Goal: Task Accomplishment & Management: Manage account settings

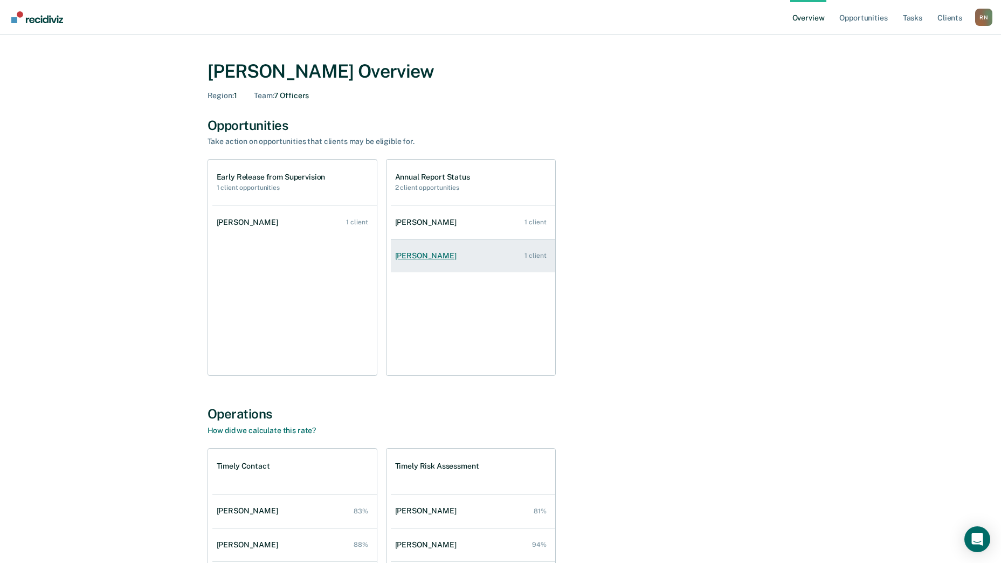
click at [423, 258] on div "[PERSON_NAME]" at bounding box center [428, 255] width 66 height 9
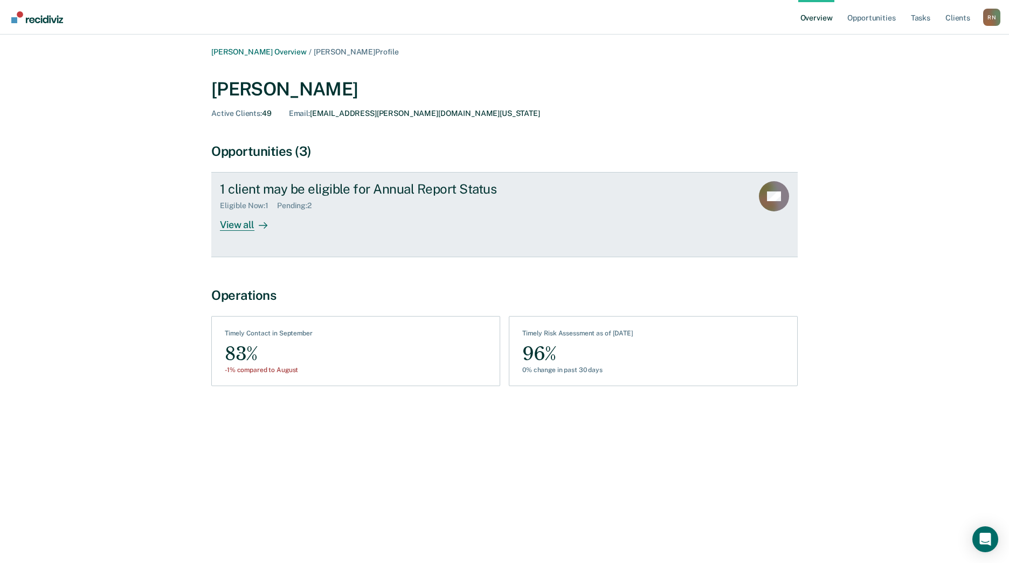
click at [239, 223] on div "View all" at bounding box center [250, 220] width 60 height 21
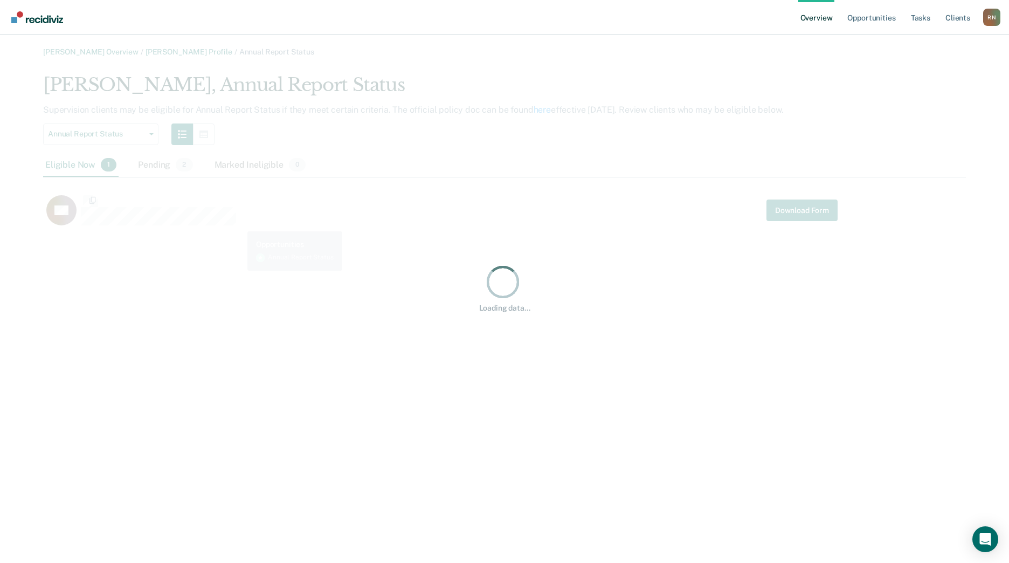
scroll to position [156, 915]
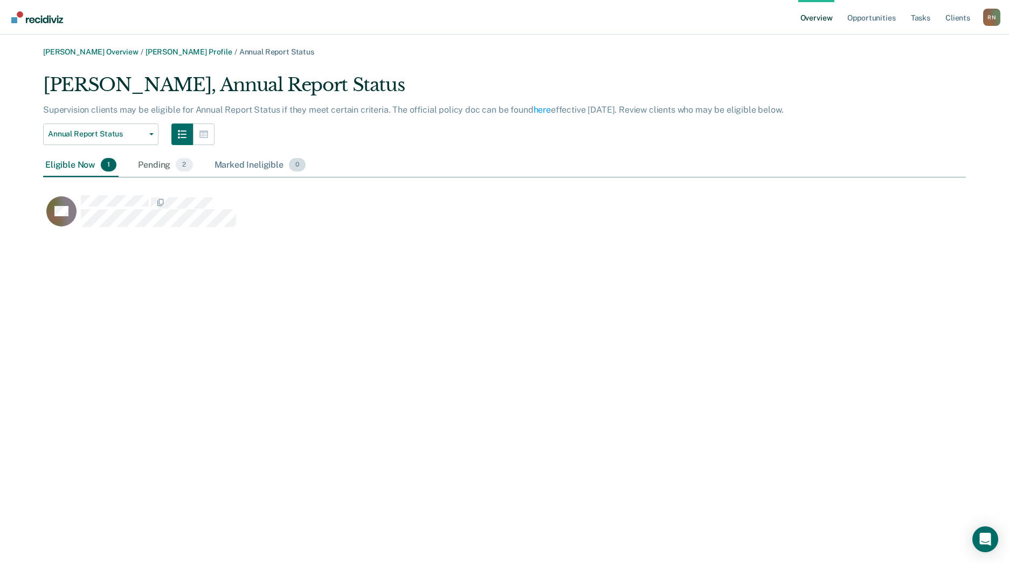
click at [234, 165] on div "Marked Ineligible 0" at bounding box center [260, 166] width 96 height 24
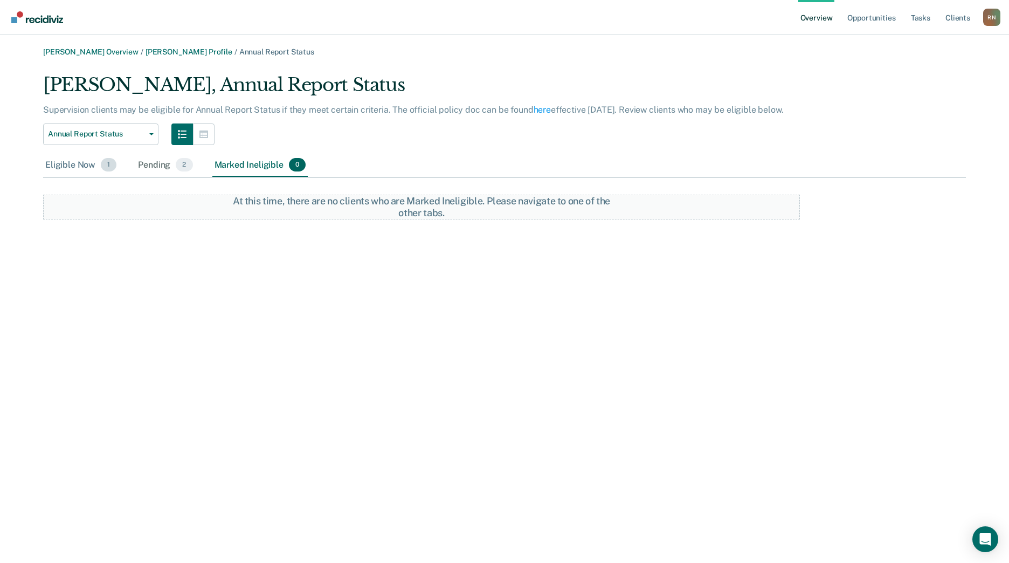
click at [73, 166] on div "Eligible Now 1" at bounding box center [80, 166] width 75 height 24
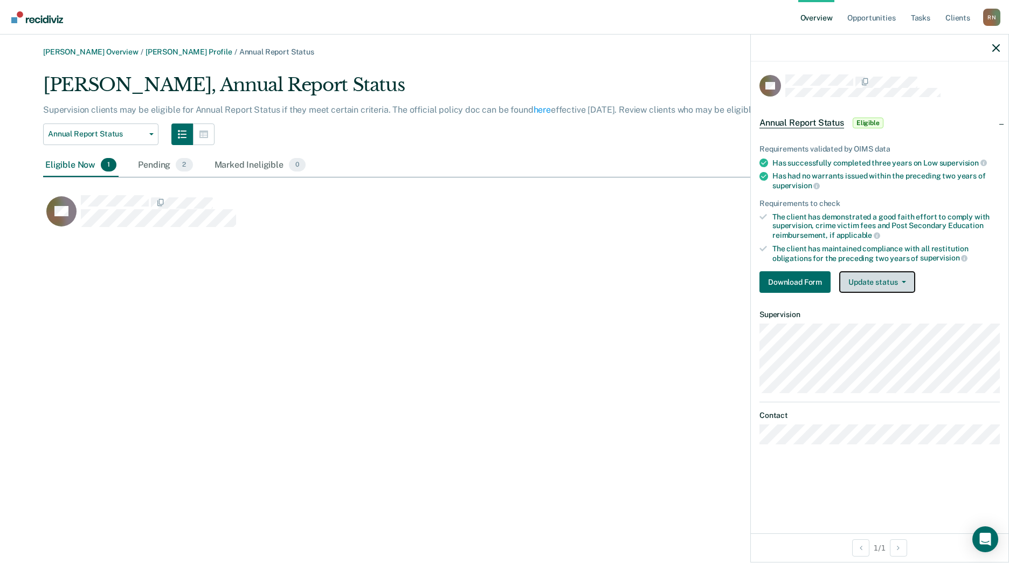
click at [870, 281] on button "Update status" at bounding box center [877, 282] width 76 height 22
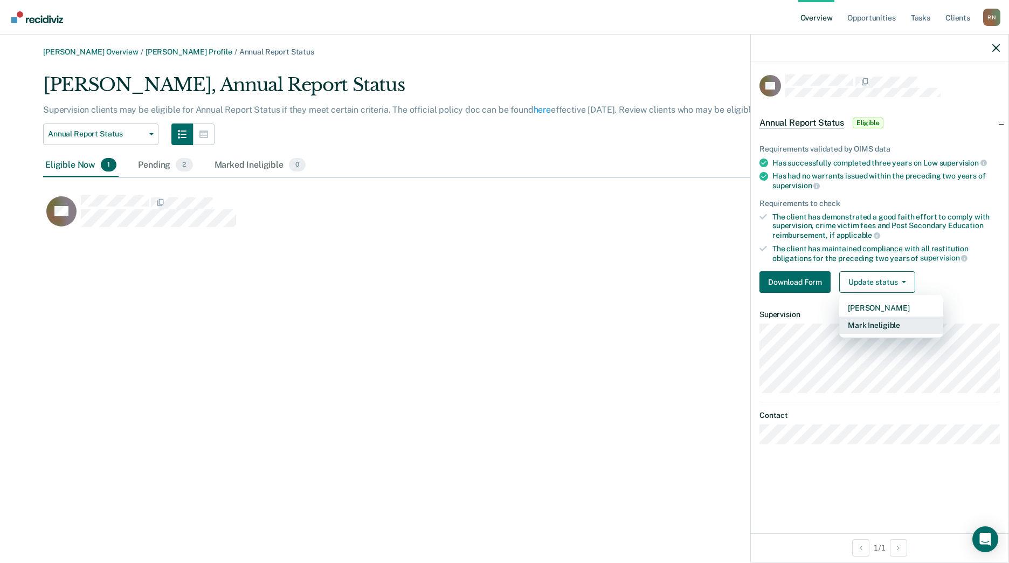
click at [894, 322] on button "Mark Ineligible" at bounding box center [891, 324] width 104 height 17
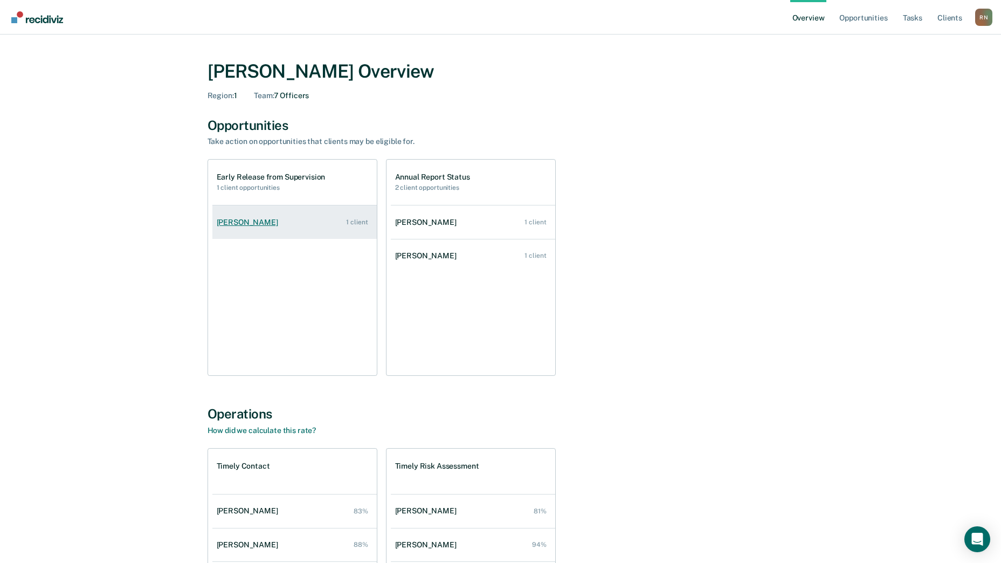
click at [245, 222] on div "[PERSON_NAME]" at bounding box center [250, 222] width 66 height 9
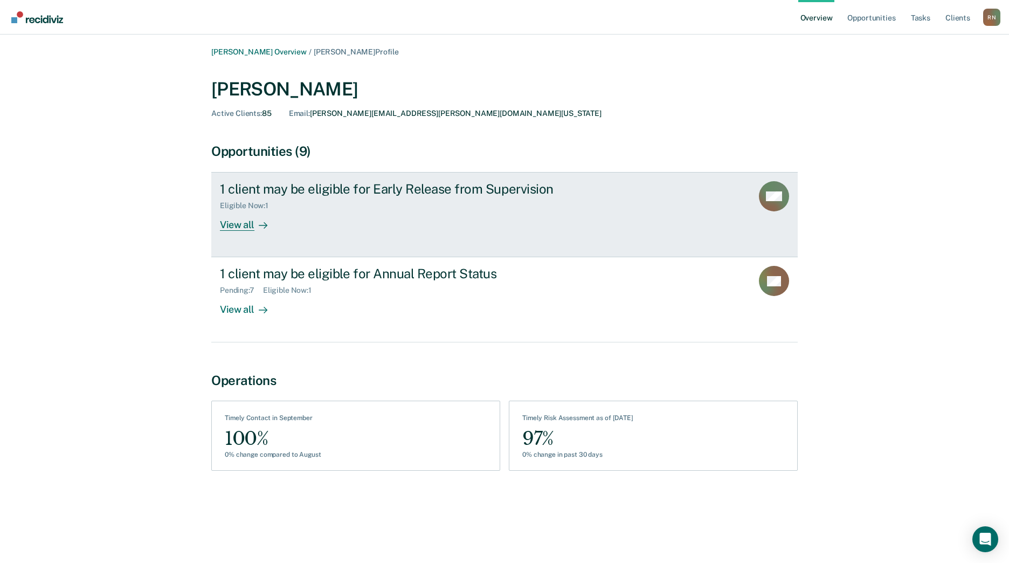
click at [240, 228] on div "View all" at bounding box center [250, 220] width 60 height 21
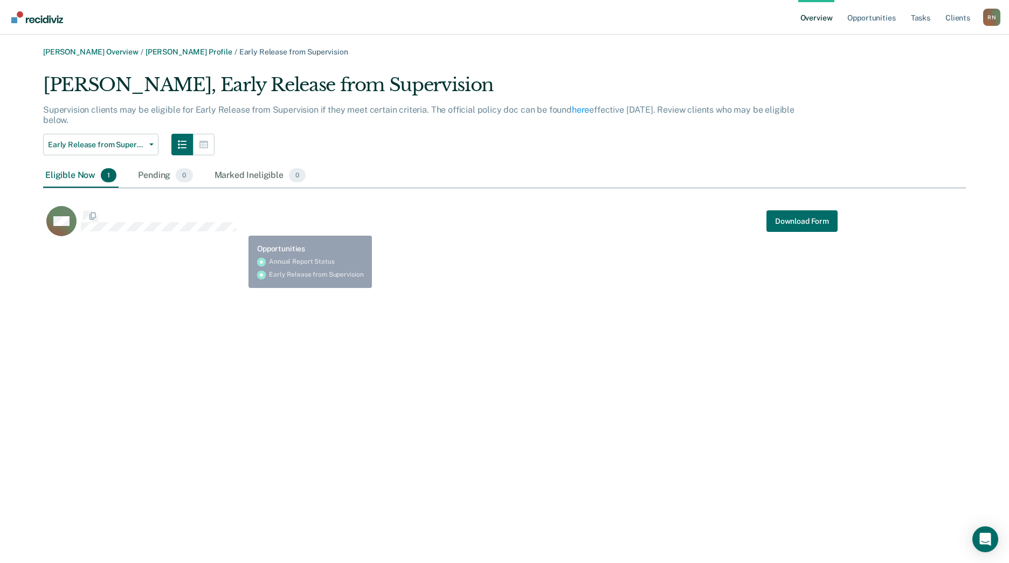
scroll to position [167, 915]
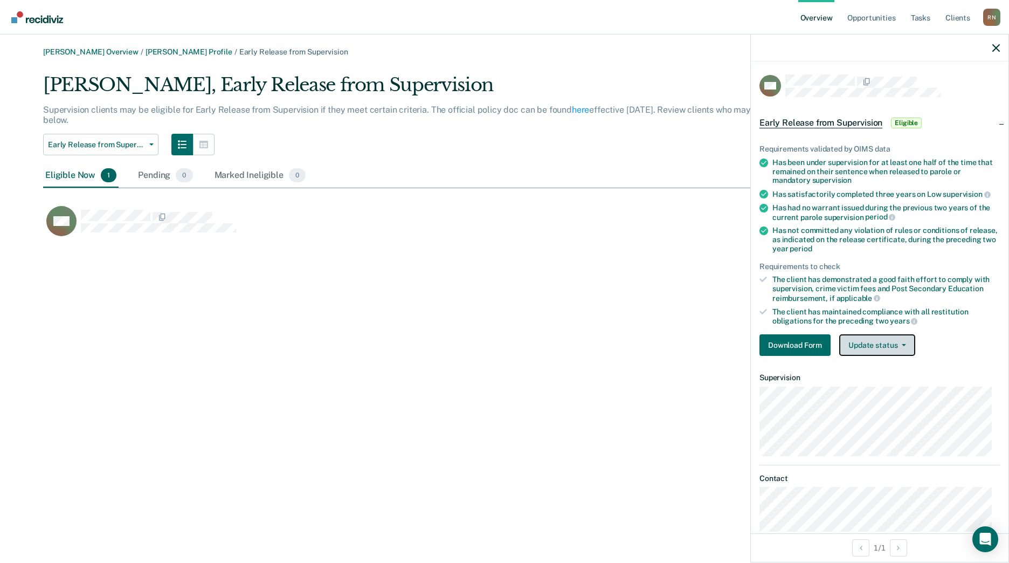
click at [892, 341] on button "Update status" at bounding box center [877, 345] width 76 height 22
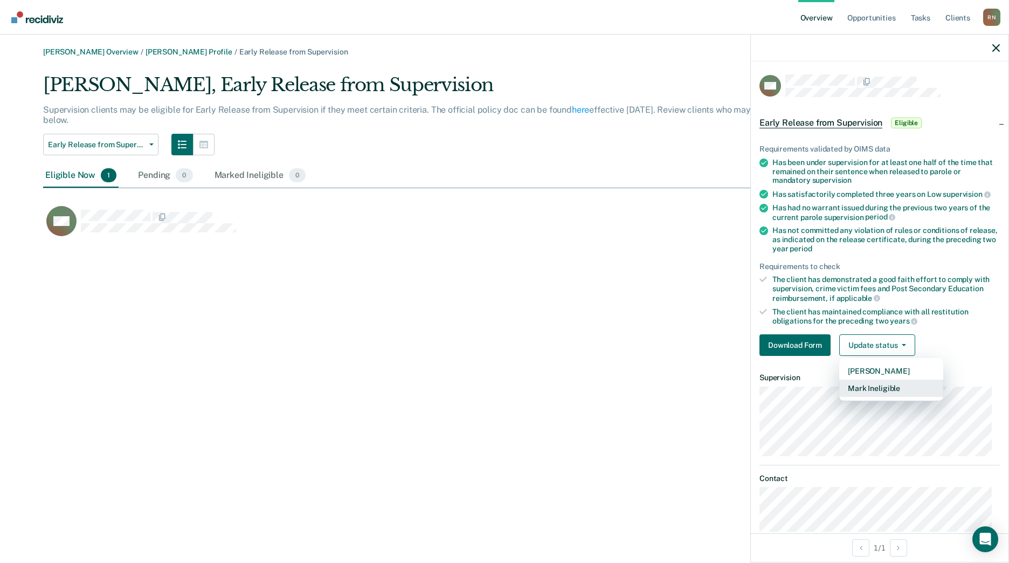
click at [880, 384] on button "Mark Ineligible" at bounding box center [891, 388] width 104 height 17
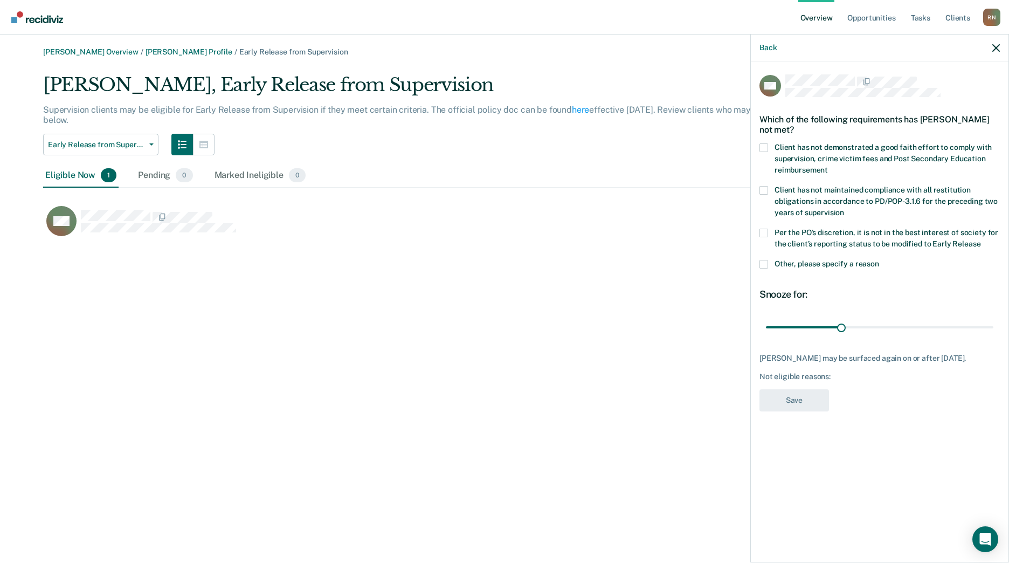
click at [763, 264] on span at bounding box center [764, 264] width 9 height 9
click at [879, 260] on input "Other, please specify a reason" at bounding box center [879, 260] width 0 height 0
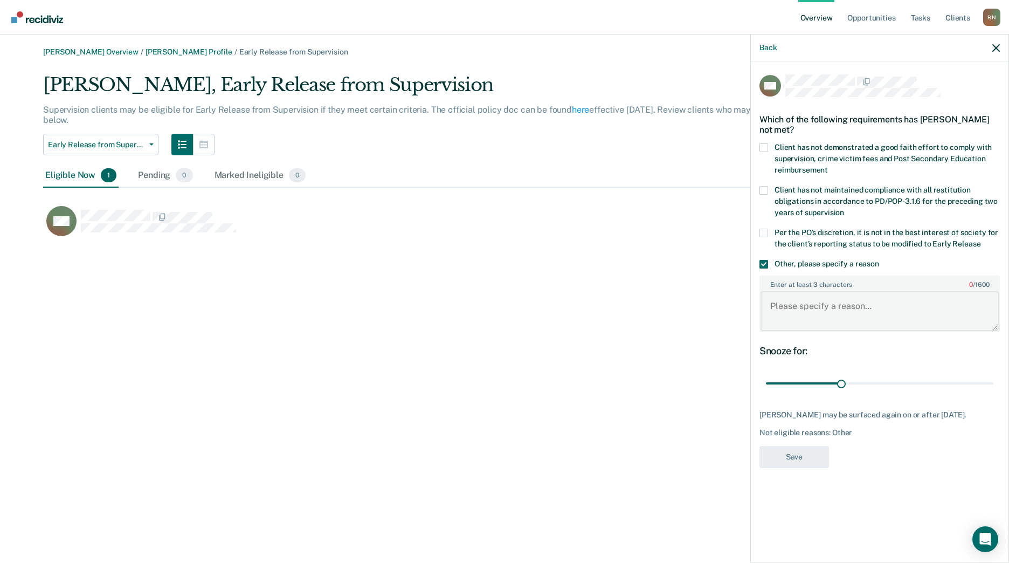
click at [897, 311] on textarea "Enter at least 3 characters 0 / 1600" at bounding box center [880, 311] width 238 height 40
type textarea "not been on low supervision for 3 years"
click at [808, 467] on button "Save" at bounding box center [795, 457] width 70 height 22
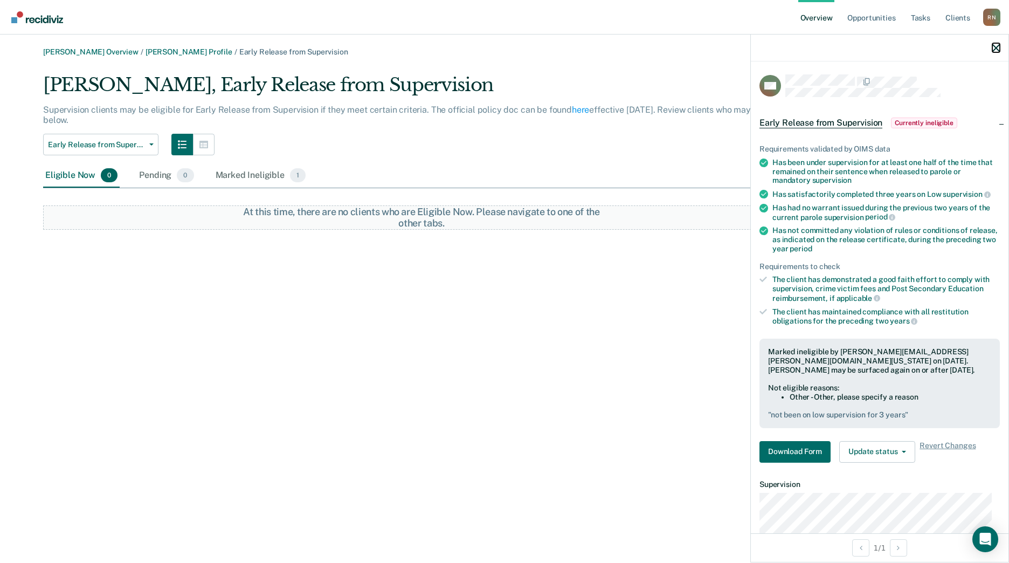
click at [997, 45] on icon "button" at bounding box center [996, 48] width 8 height 8
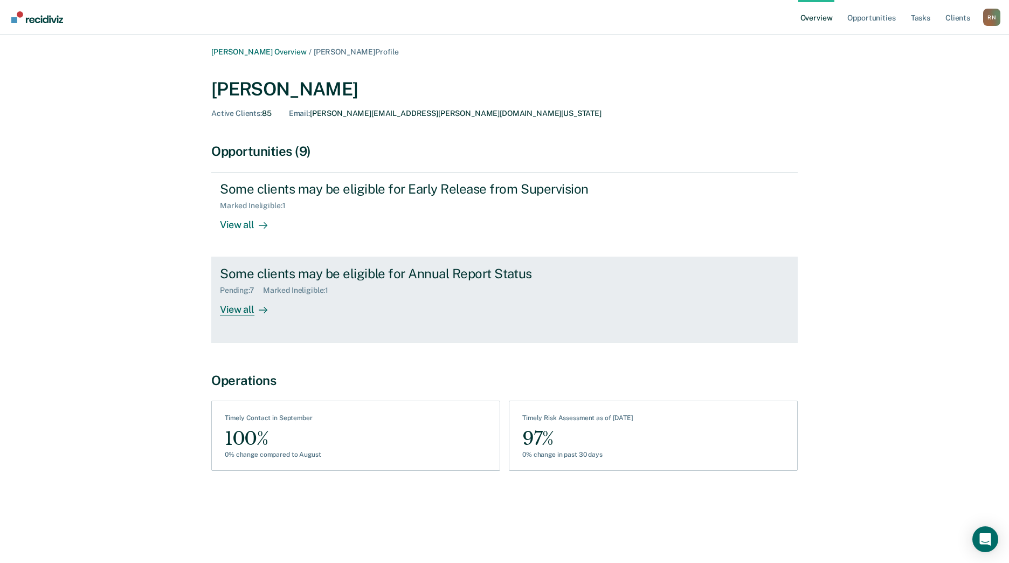
click at [243, 307] on div "View all" at bounding box center [250, 305] width 60 height 21
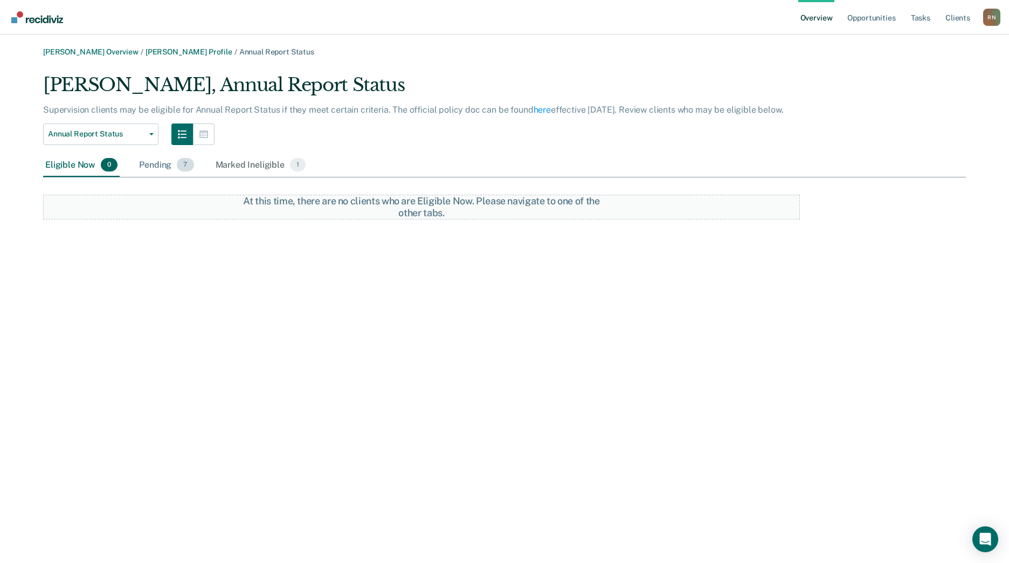
click at [150, 167] on div "Pending 7" at bounding box center [166, 166] width 59 height 24
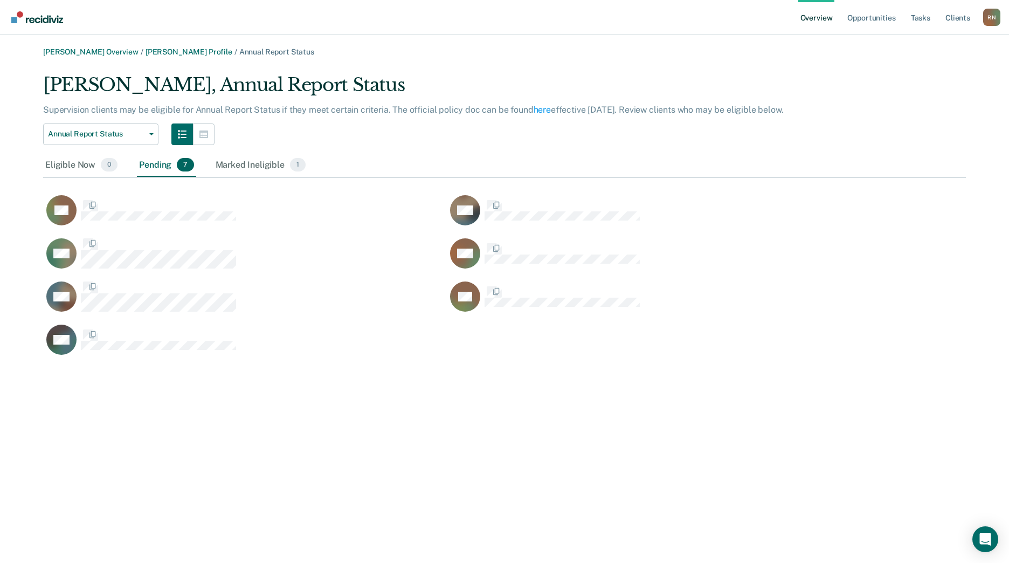
scroll to position [285, 915]
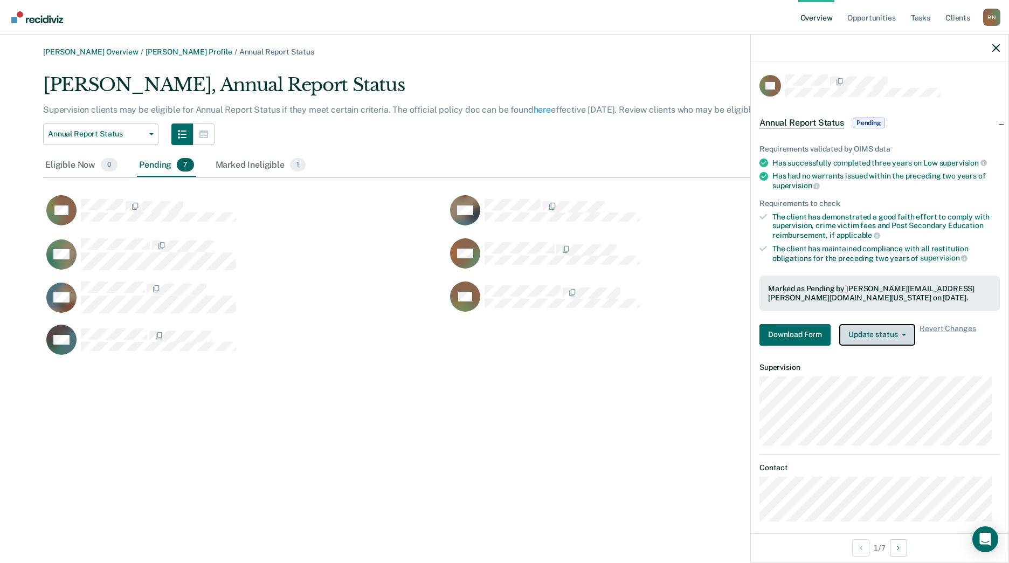
click at [887, 330] on button "Update status" at bounding box center [877, 335] width 76 height 22
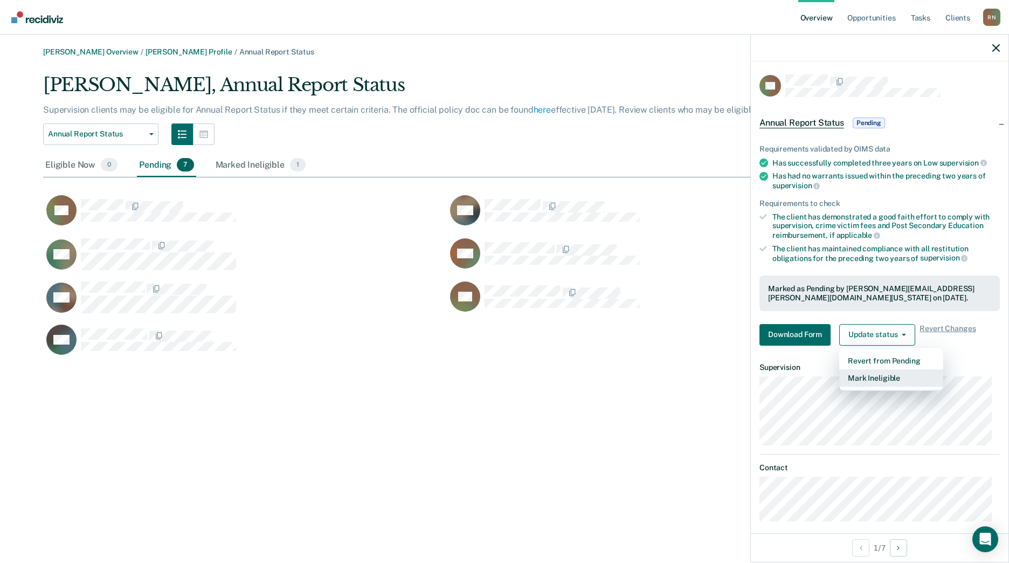
click at [877, 377] on button "Mark Ineligible" at bounding box center [891, 377] width 104 height 17
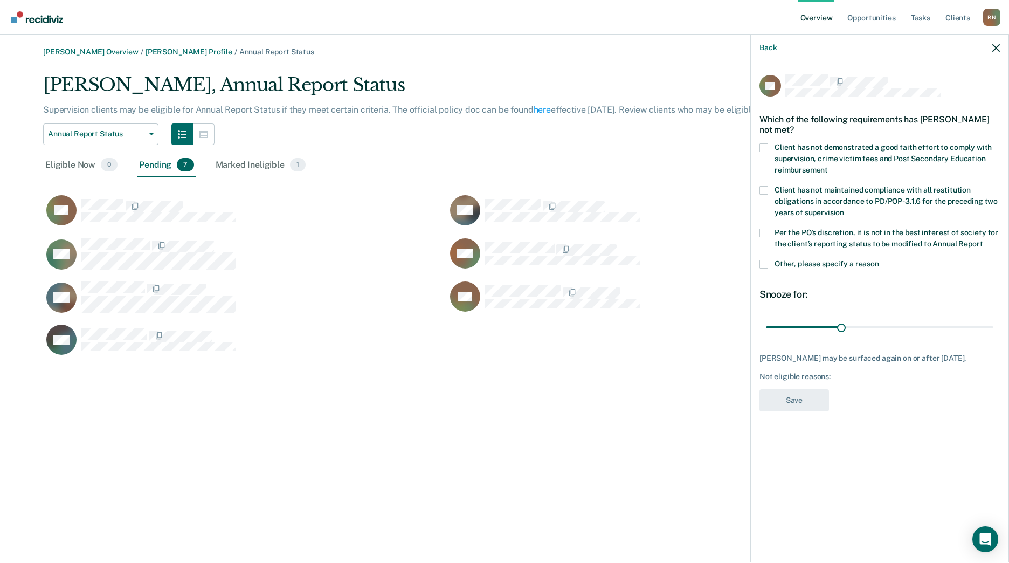
click at [766, 229] on span at bounding box center [764, 233] width 9 height 9
click at [983, 240] on input "Per the PO’s discretion, it is not in the best interest of society for the clie…" at bounding box center [983, 240] width 0 height 0
click at [808, 389] on button "Save" at bounding box center [795, 400] width 70 height 22
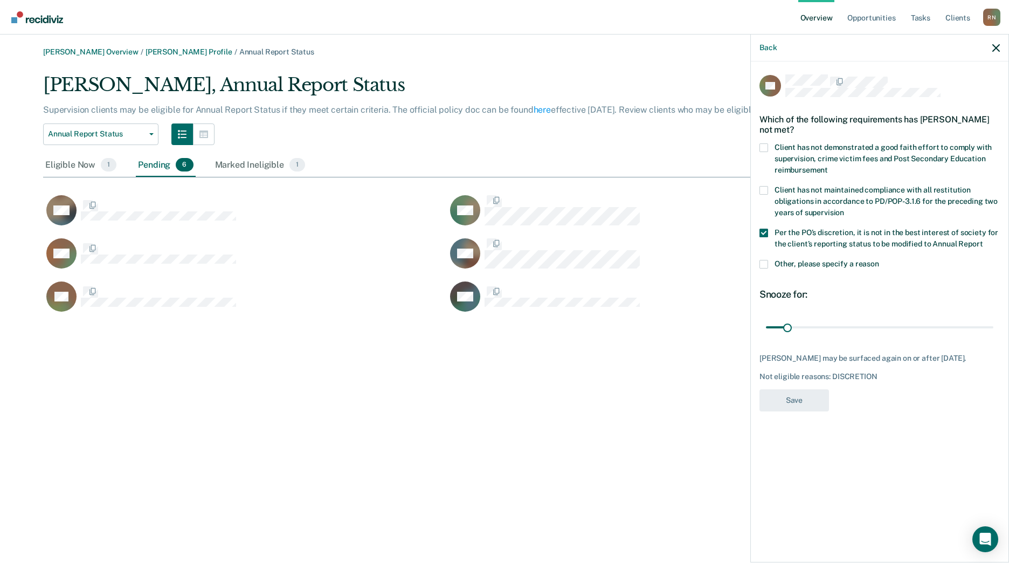
scroll to position [242, 915]
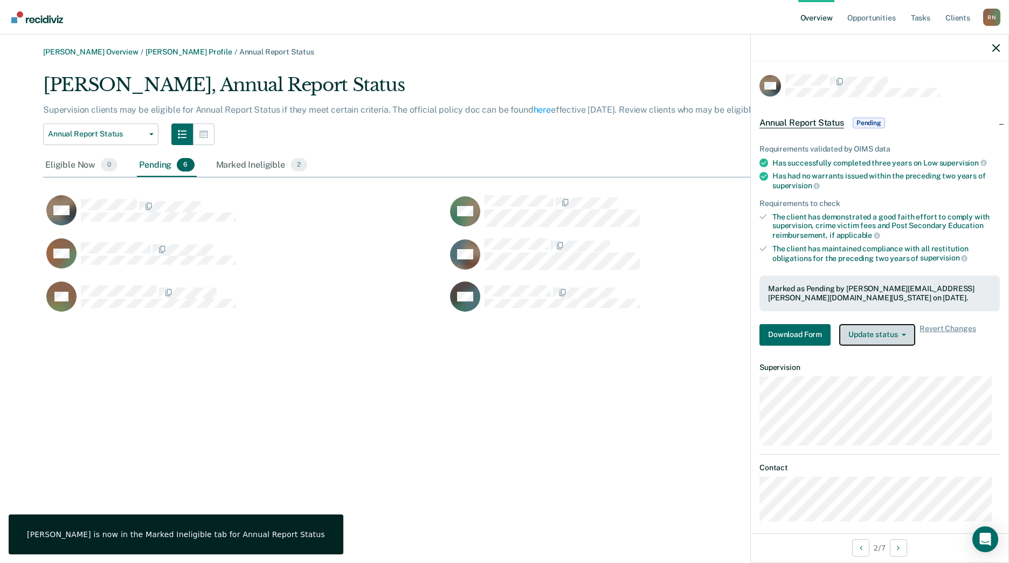
click at [884, 335] on button "Update status" at bounding box center [877, 335] width 76 height 22
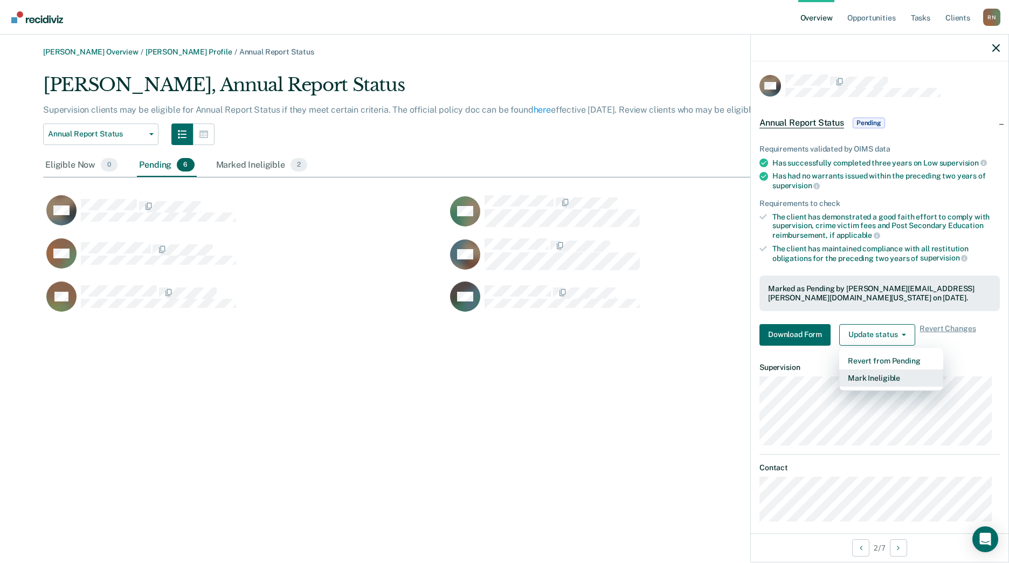
click at [880, 380] on button "Mark Ineligible" at bounding box center [891, 377] width 104 height 17
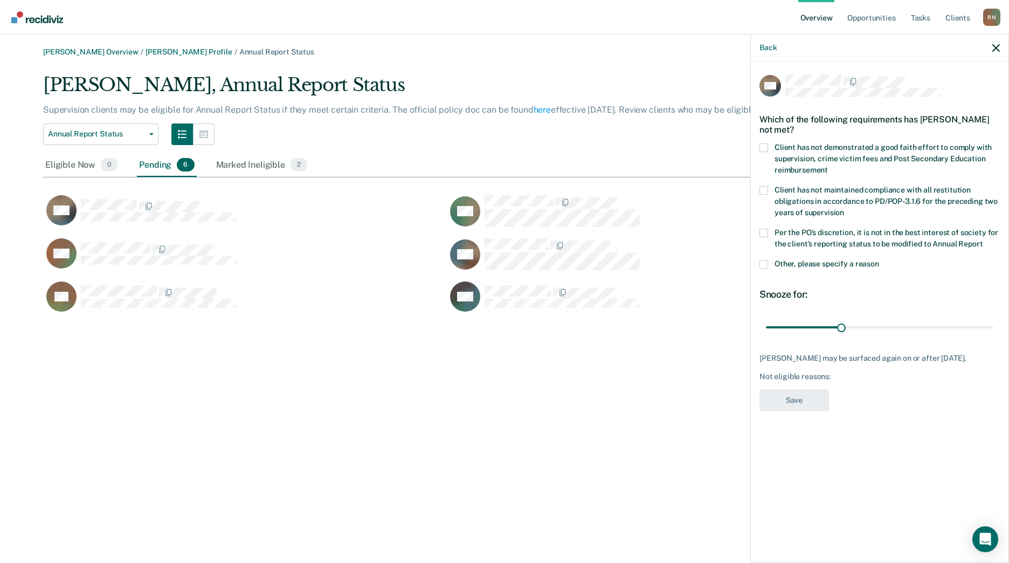
click at [766, 264] on span at bounding box center [764, 264] width 9 height 9
click at [879, 260] on input "Other, please specify a reason" at bounding box center [879, 260] width 0 height 0
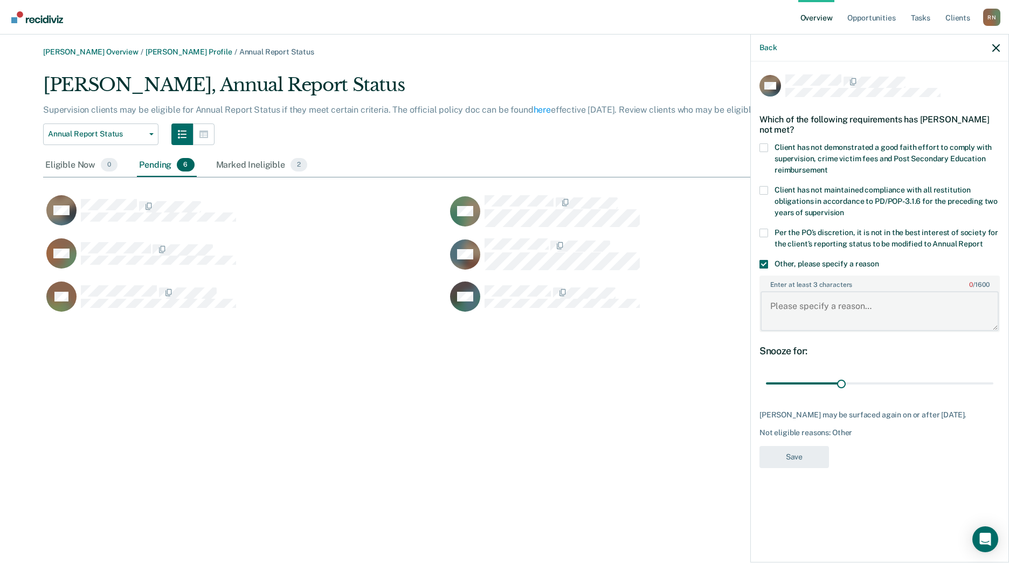
click at [826, 302] on textarea "Enter at least 3 characters 0 / 1600" at bounding box center [880, 311] width 238 height 40
type textarea "supervised for OOS"
click at [801, 459] on button "Save" at bounding box center [795, 457] width 70 height 22
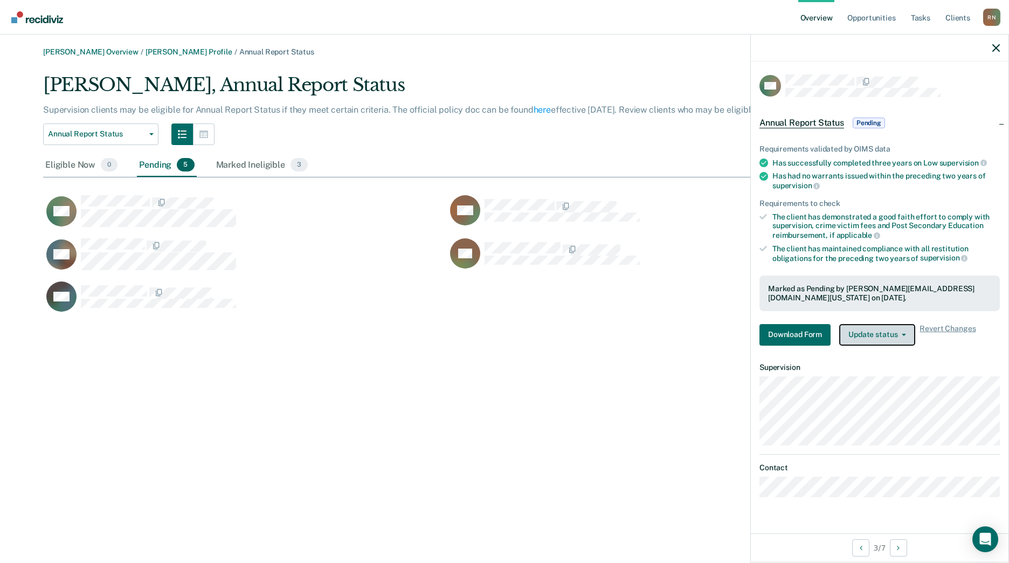
click at [896, 330] on button "Update status" at bounding box center [877, 335] width 76 height 22
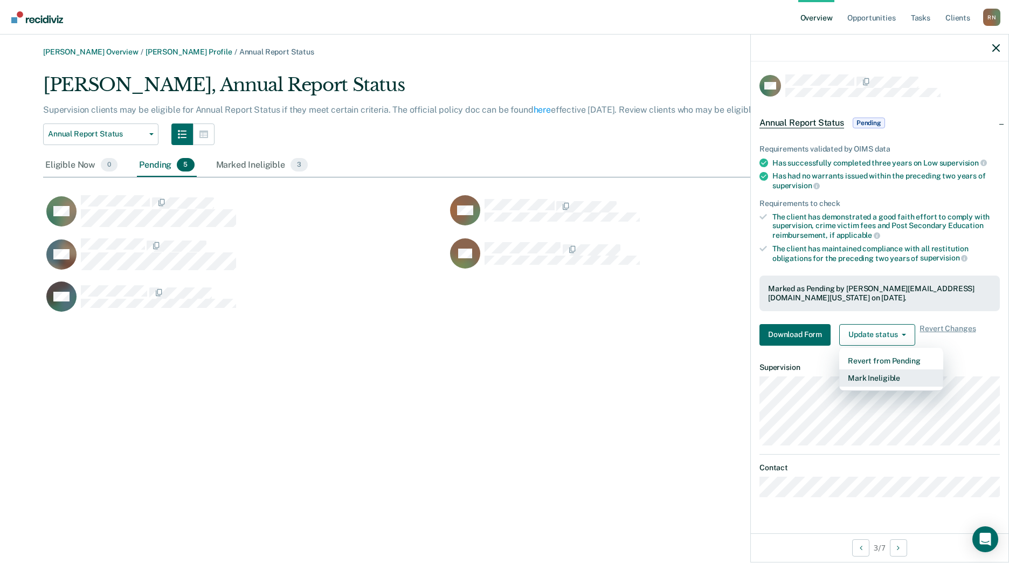
click at [876, 377] on button "Mark Ineligible" at bounding box center [891, 377] width 104 height 17
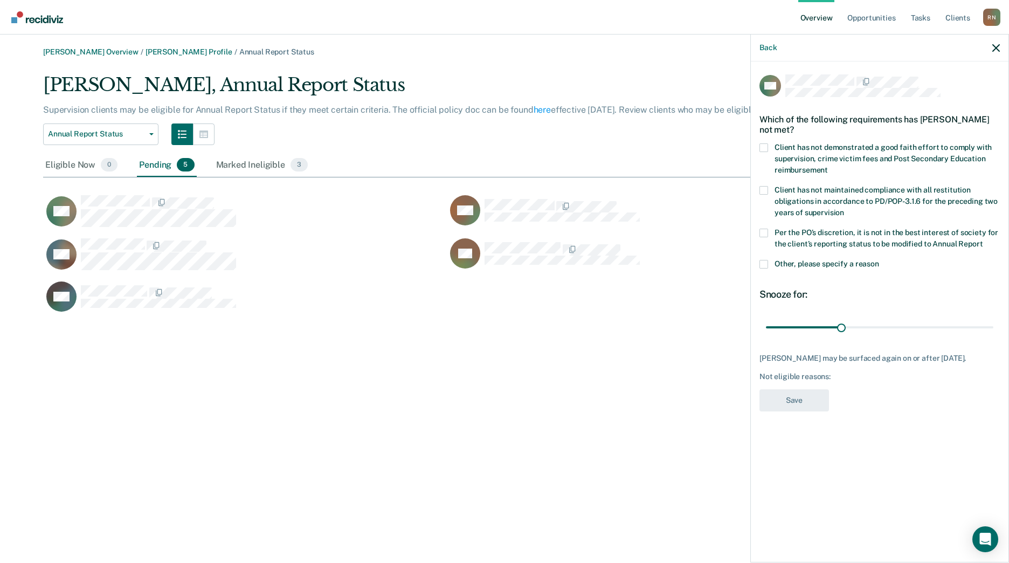
click at [763, 260] on span at bounding box center [764, 264] width 9 height 9
click at [879, 260] on input "Other, please specify a reason" at bounding box center [879, 260] width 0 height 0
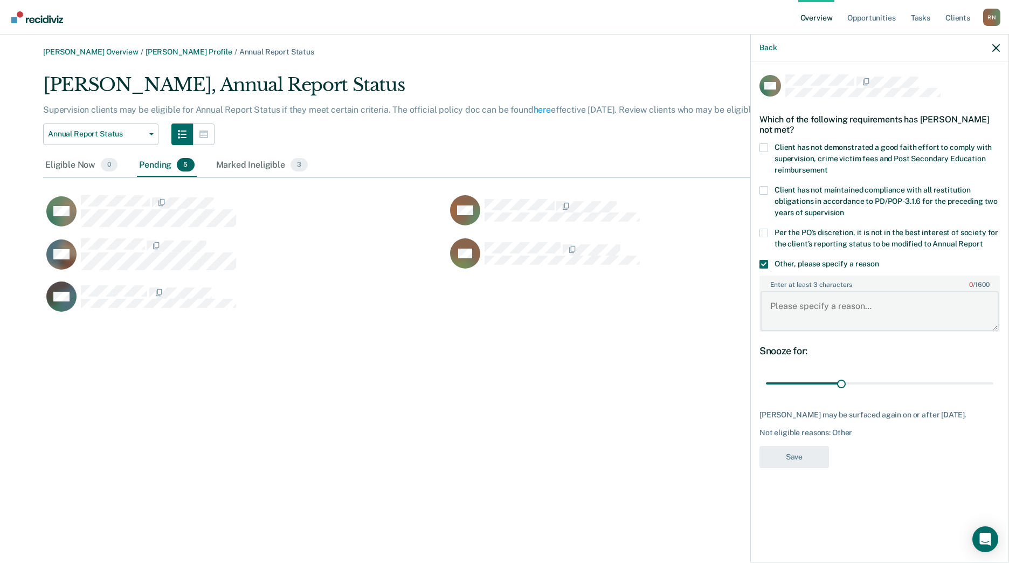
click at [807, 307] on textarea "Enter at least 3 characters 0 / 1600" at bounding box center [880, 311] width 238 height 40
type textarea "previous violations"
click at [789, 467] on button "Save" at bounding box center [795, 457] width 70 height 22
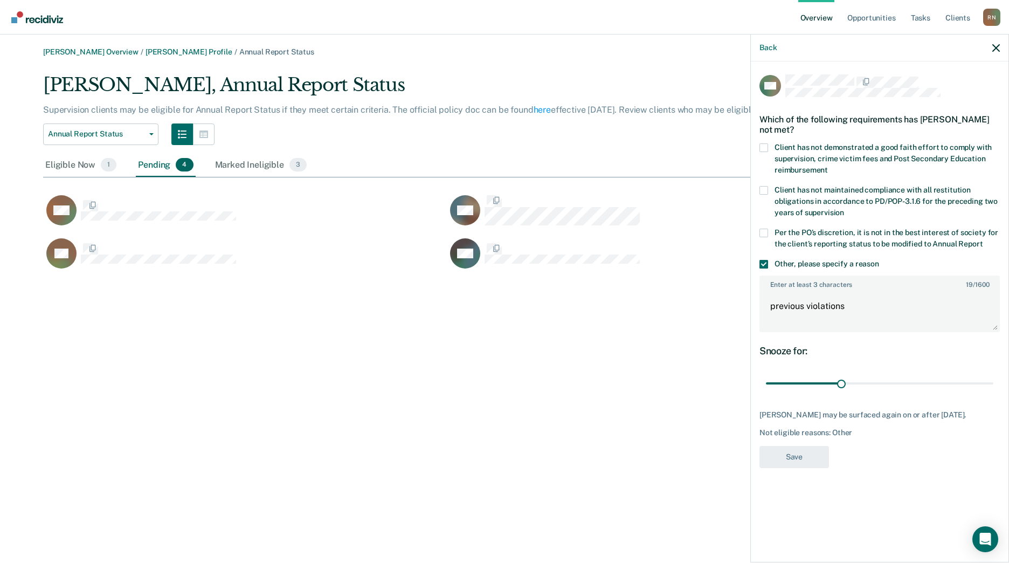
scroll to position [199, 915]
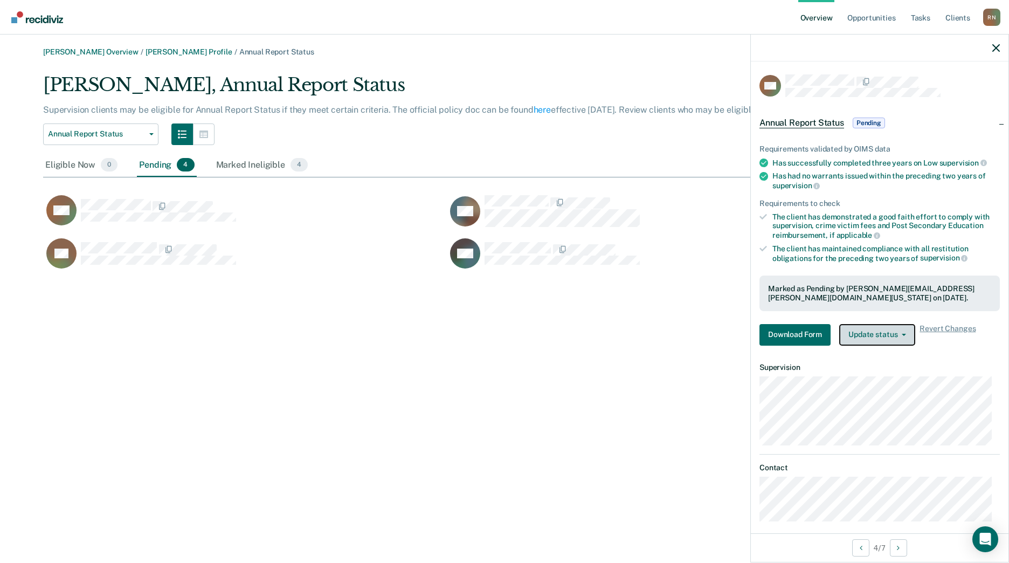
click at [866, 339] on button "Update status" at bounding box center [877, 335] width 76 height 22
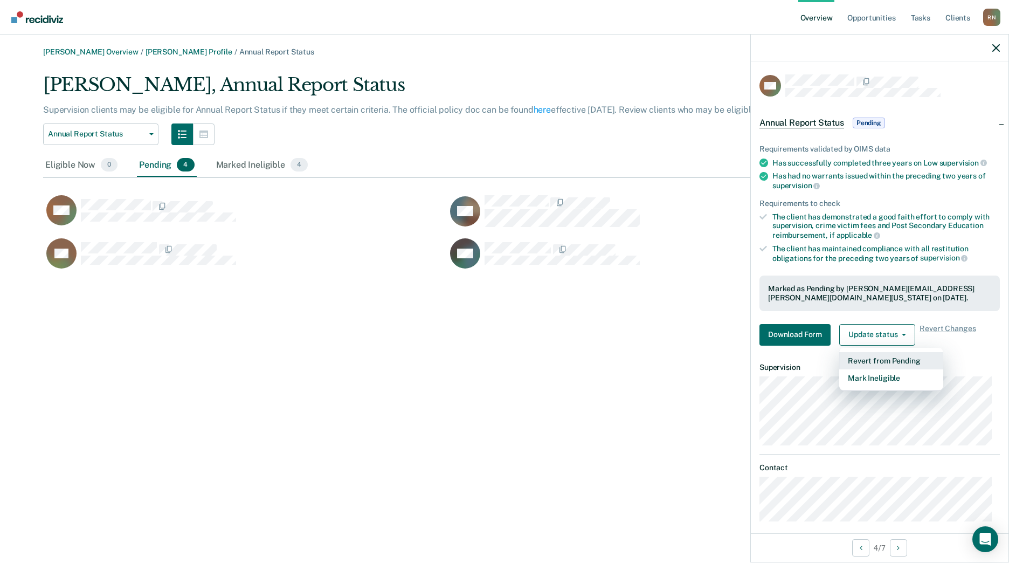
click at [893, 357] on button "Revert from Pending" at bounding box center [891, 360] width 104 height 17
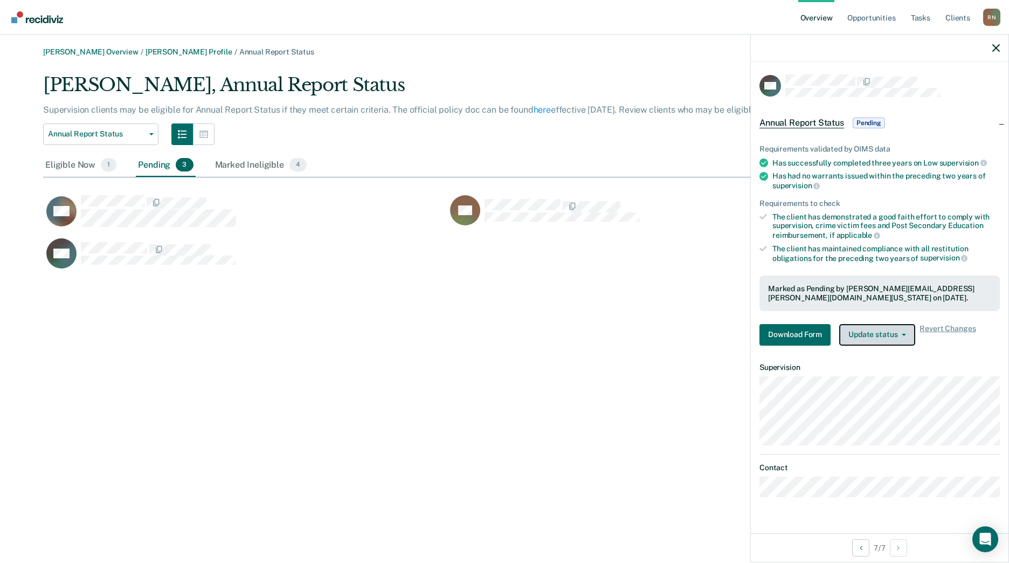
click at [875, 330] on button "Update status" at bounding box center [877, 335] width 76 height 22
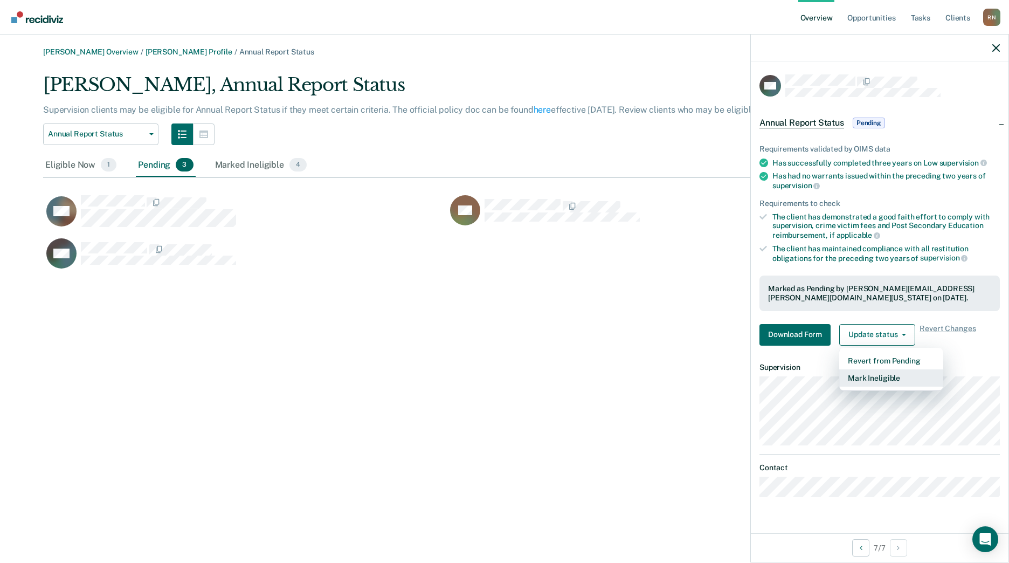
click at [877, 374] on button "Mark Ineligible" at bounding box center [891, 377] width 104 height 17
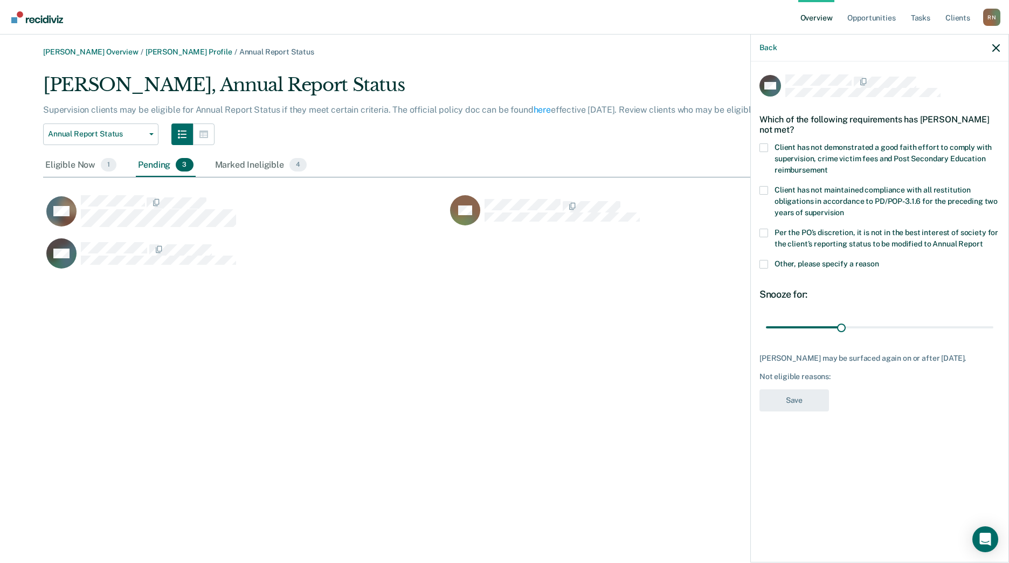
click at [766, 264] on span at bounding box center [764, 264] width 9 height 9
click at [879, 260] on input "Other, please specify a reason" at bounding box center [879, 260] width 0 height 0
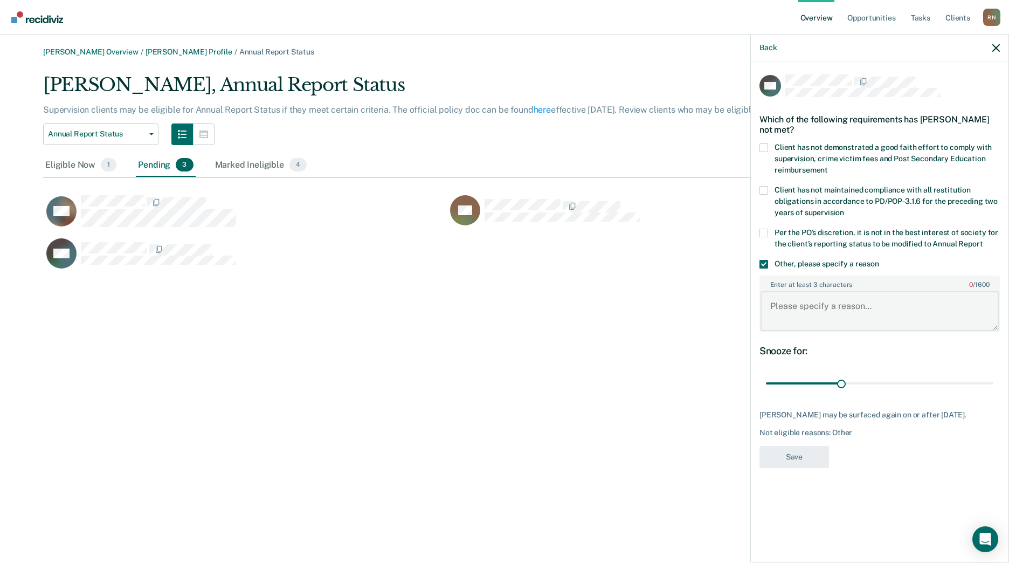
click at [829, 306] on textarea "Enter at least 3 characters 0 / 1600" at bounding box center [880, 311] width 238 height 40
type textarea "b"
click at [765, 190] on span at bounding box center [764, 190] width 9 height 9
click at [844, 209] on input "Client has not maintained compliance with all restitution obligations in accord…" at bounding box center [844, 209] width 0 height 0
click at [763, 265] on span at bounding box center [764, 264] width 9 height 9
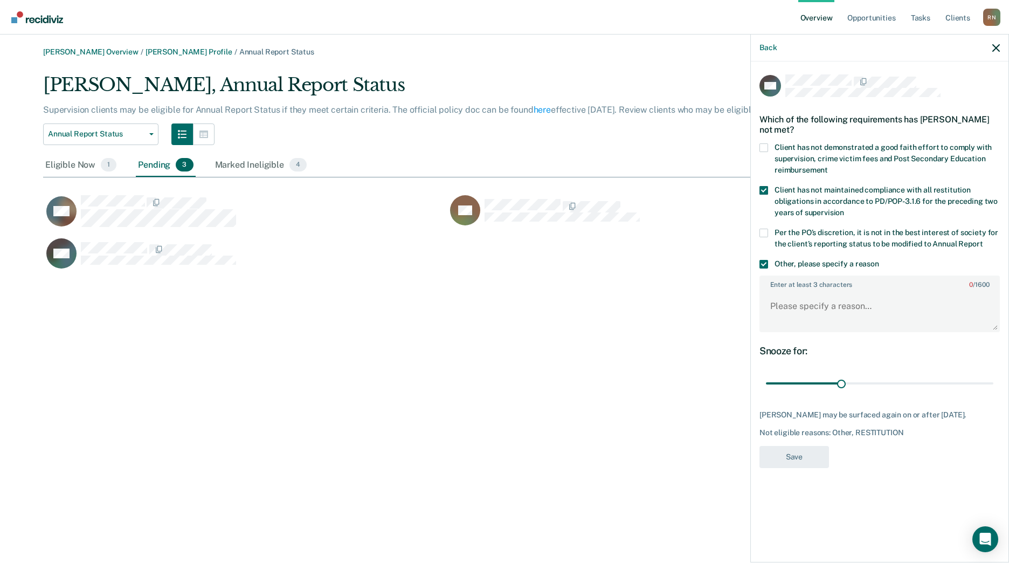
click at [879, 260] on input "Other, please specify a reason" at bounding box center [879, 260] width 0 height 0
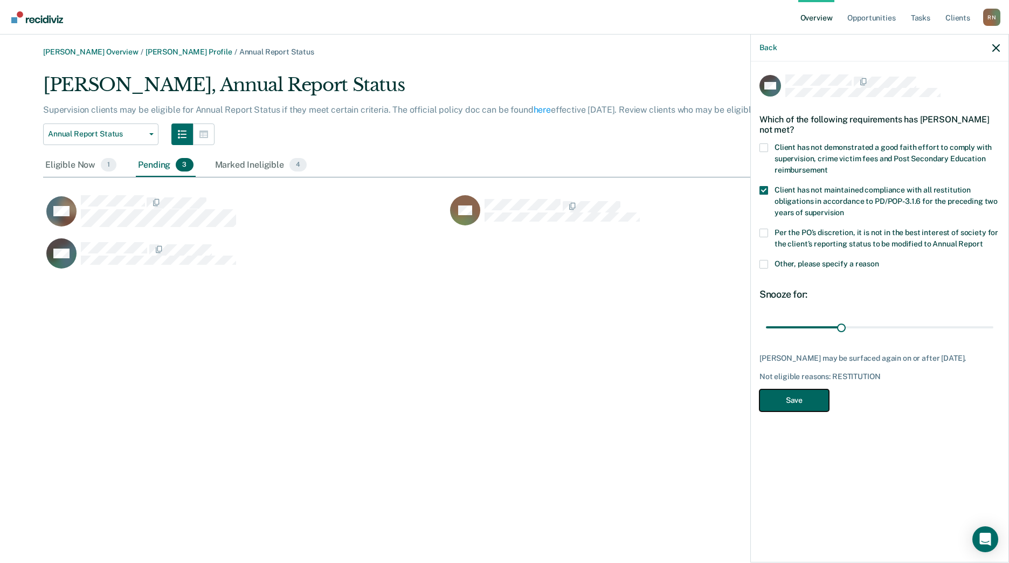
click at [799, 397] on button "Save" at bounding box center [795, 400] width 70 height 22
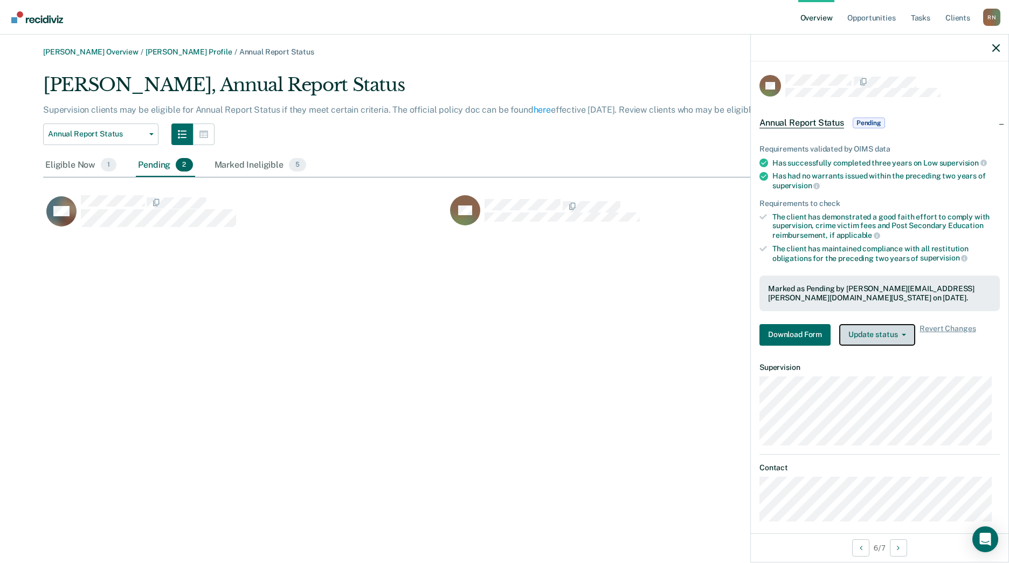
drag, startPoint x: 864, startPoint y: 336, endPoint x: 860, endPoint y: 342, distance: 6.6
click at [863, 337] on button "Update status" at bounding box center [877, 335] width 76 height 22
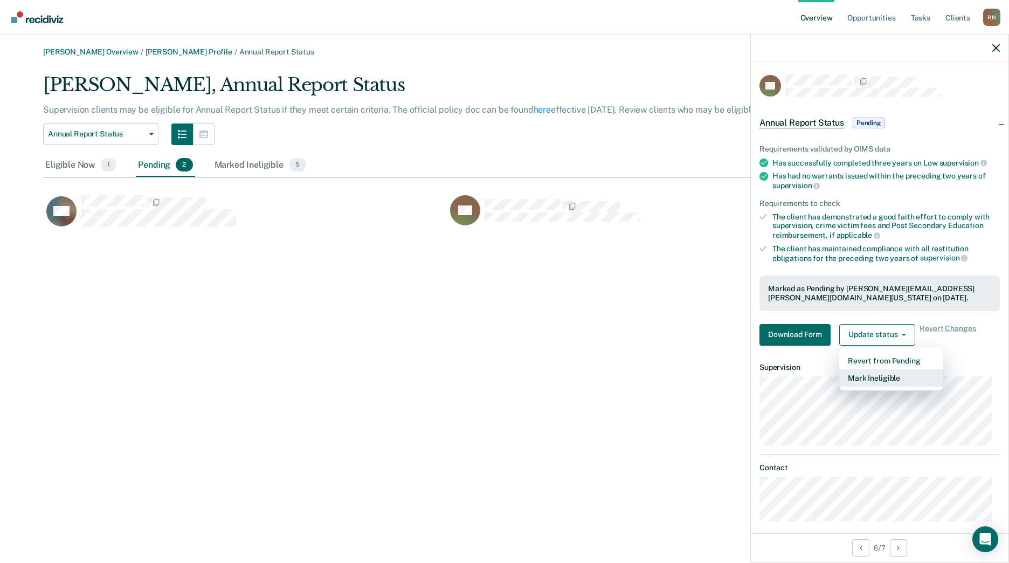
click at [856, 378] on button "Mark Ineligible" at bounding box center [891, 377] width 104 height 17
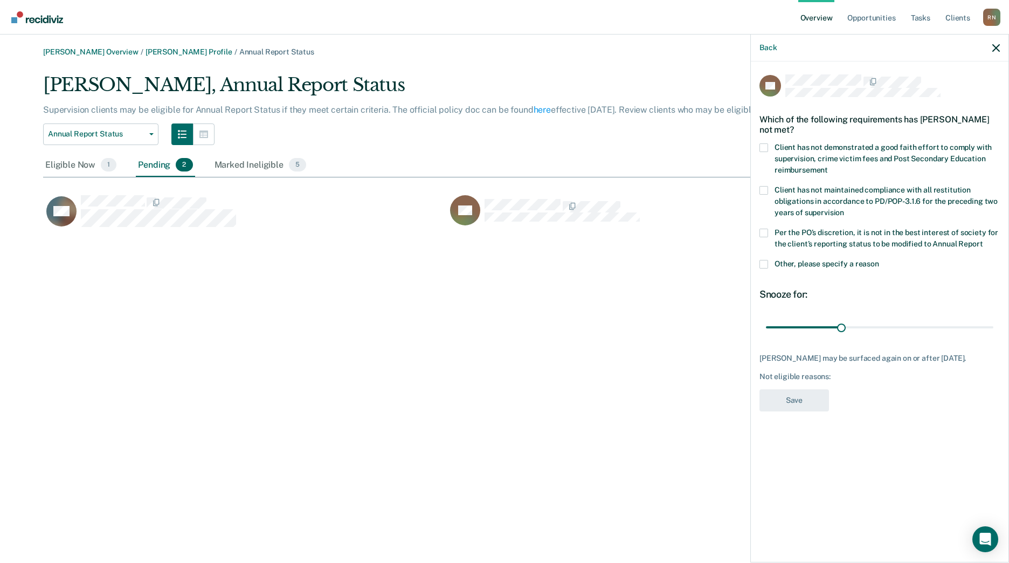
click at [766, 148] on span at bounding box center [764, 147] width 9 height 9
click at [828, 166] on input "Client has not demonstrated a good faith effort to comply with supervision, cri…" at bounding box center [828, 166] width 0 height 0
click at [796, 409] on button "Save" at bounding box center [795, 400] width 70 height 22
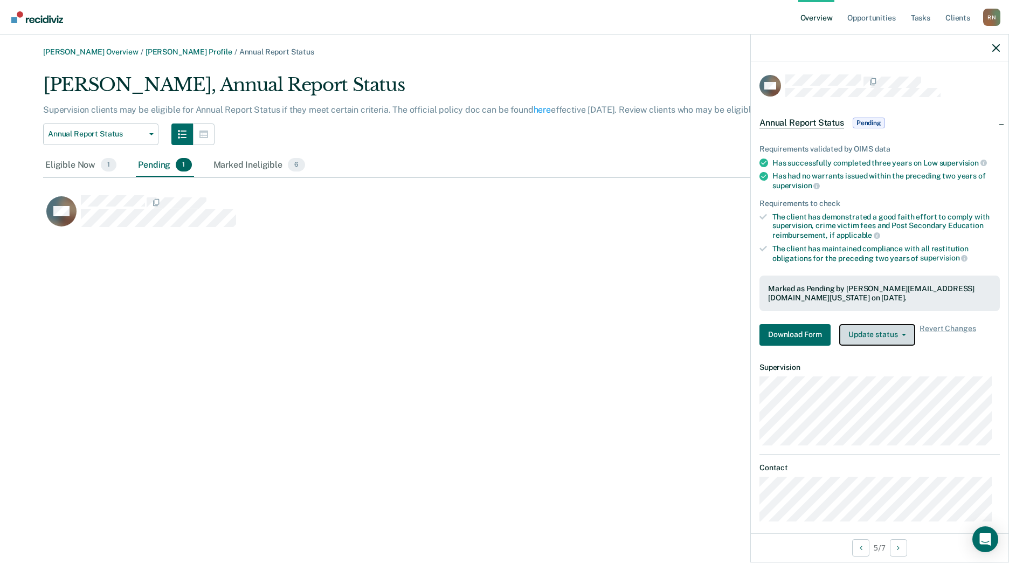
click at [873, 340] on button "Update status" at bounding box center [877, 335] width 76 height 22
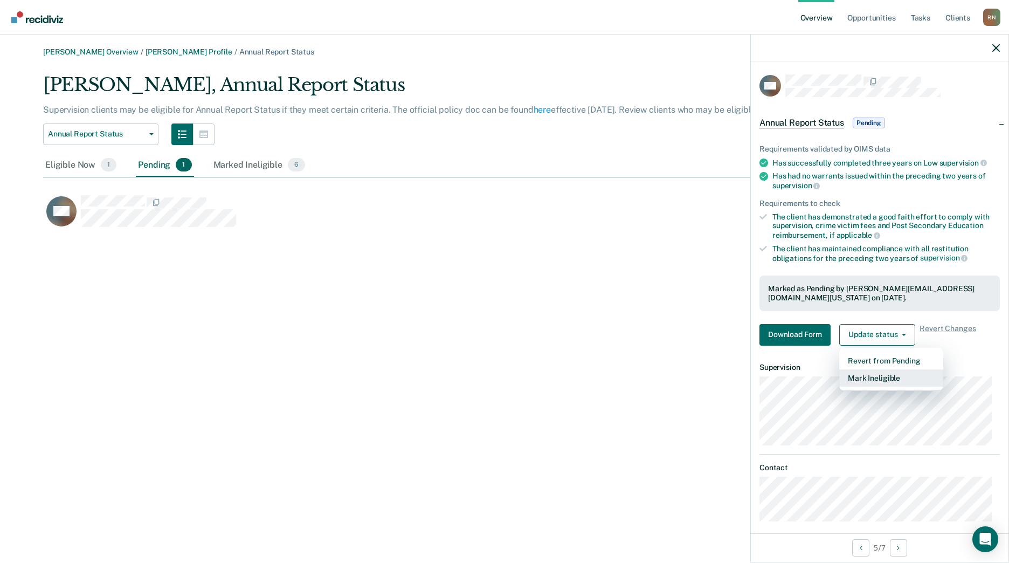
click at [867, 378] on button "Mark Ineligible" at bounding box center [891, 377] width 104 height 17
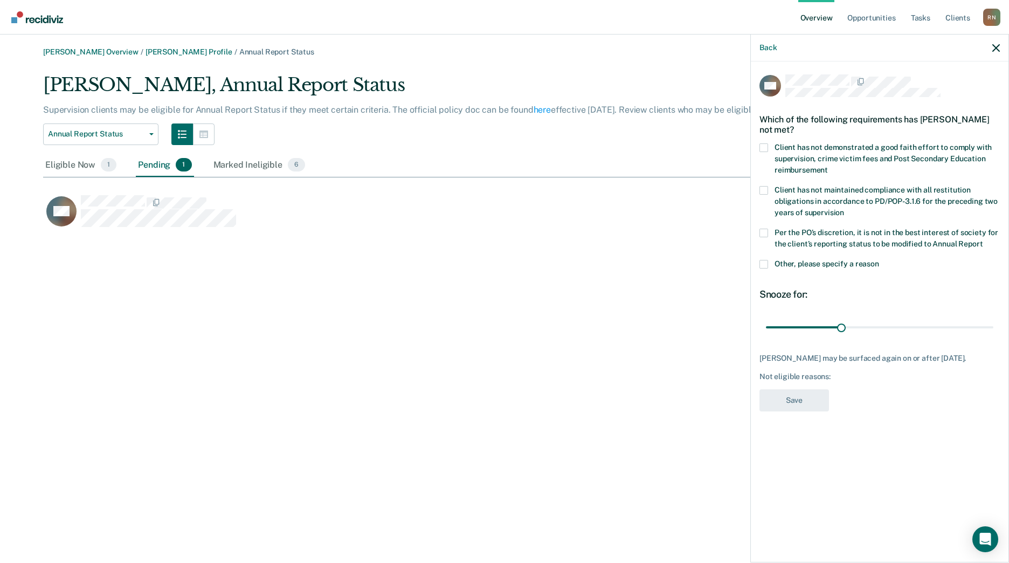
click at [766, 148] on span at bounding box center [764, 147] width 9 height 9
click at [828, 166] on input "Client has not demonstrated a good faith effort to comply with supervision, cri…" at bounding box center [828, 166] width 0 height 0
click at [808, 397] on button "Save" at bounding box center [795, 400] width 70 height 22
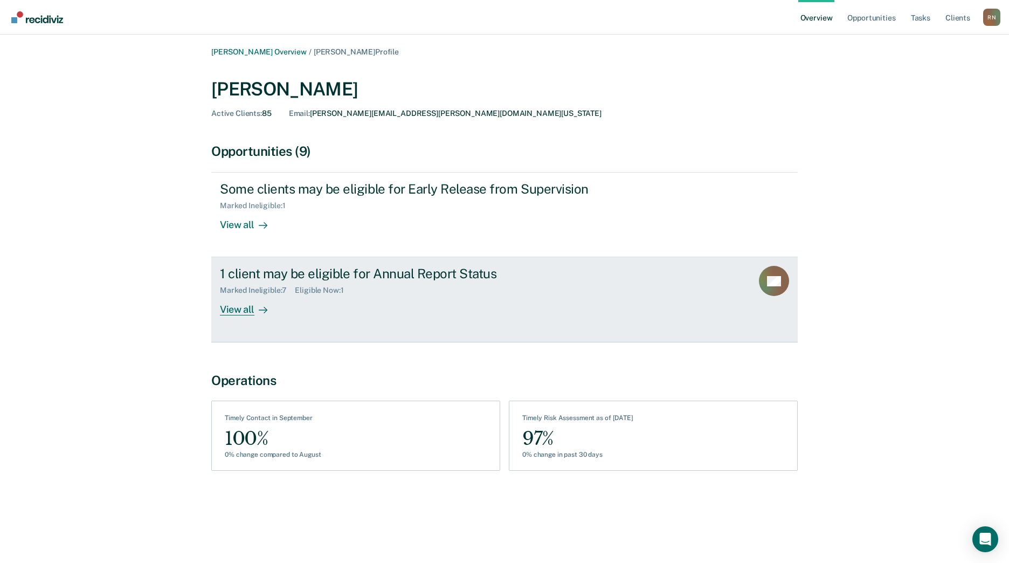
click at [243, 310] on div "View all" at bounding box center [250, 305] width 60 height 21
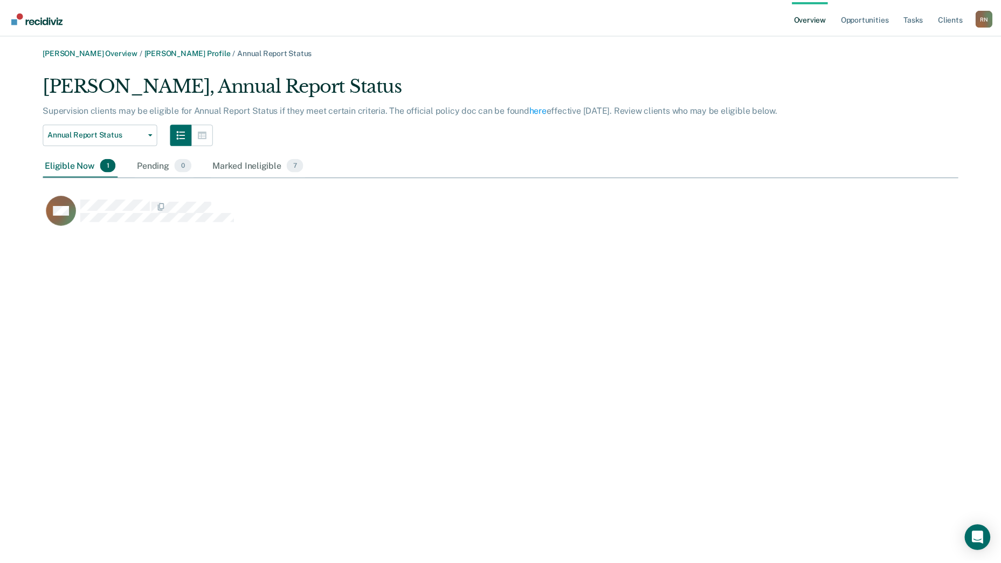
scroll to position [156, 915]
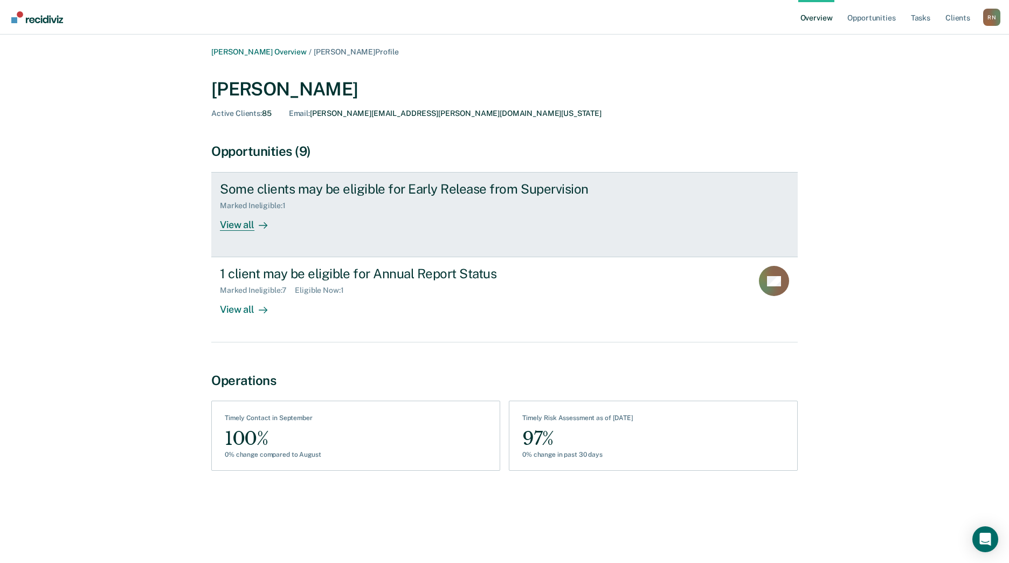
click at [237, 224] on div "View all" at bounding box center [250, 220] width 60 height 21
